Goal: Check status: Check status

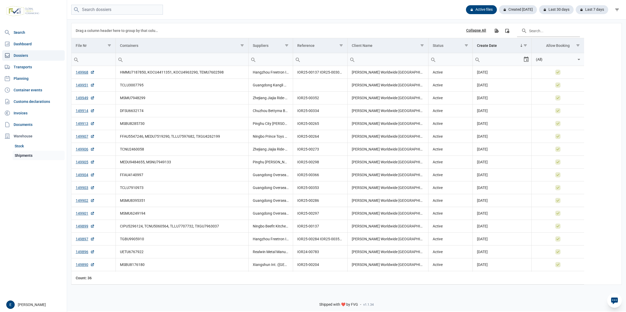
click at [42, 154] on link "Shipments" at bounding box center [39, 155] width 52 height 9
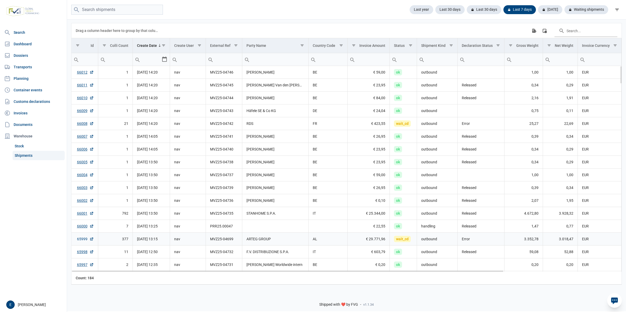
click at [85, 239] on link "65999" at bounding box center [85, 238] width 17 height 5
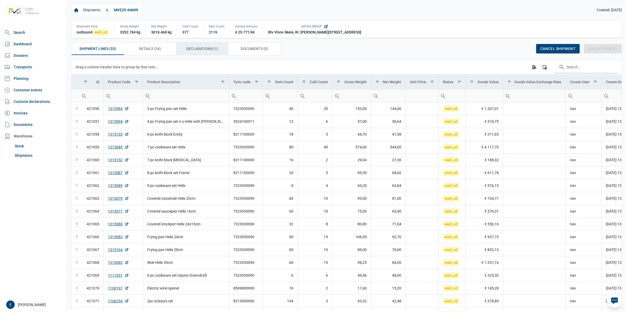
click at [214, 52] on span "Declarations (1) Declarations (1)" at bounding box center [202, 49] width 32 height 6
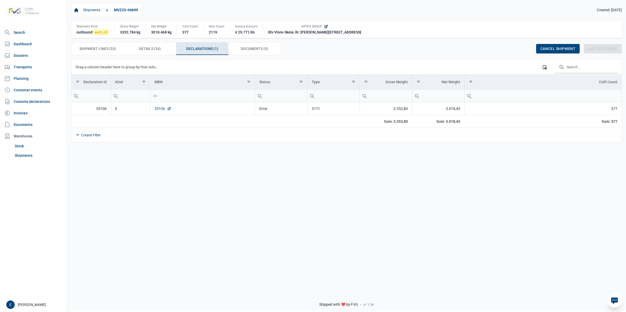
click at [158, 111] on link "35106" at bounding box center [162, 108] width 17 height 5
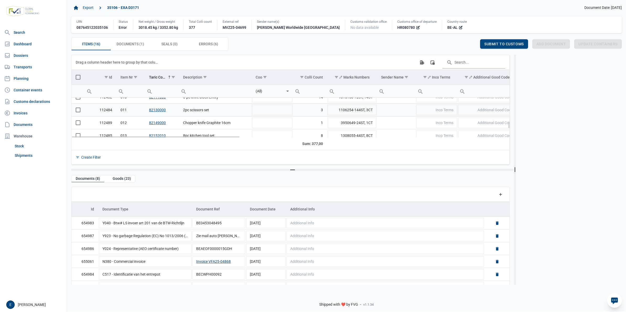
scroll to position [164, 0]
click at [227, 121] on td "Electric wine opener" at bounding box center [215, 120] width 73 height 13
